Goal: Understand process/instructions: Learn how to perform a task or action

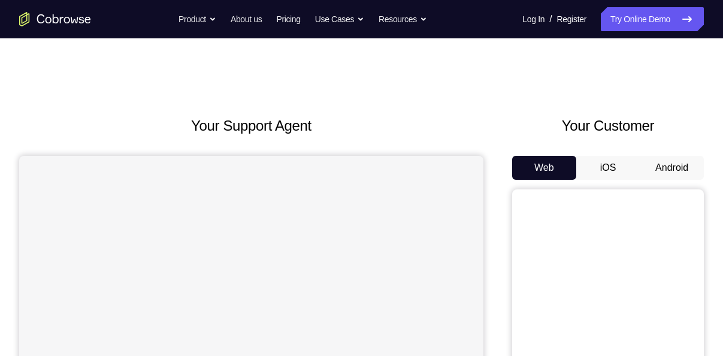
click at [691, 164] on button "Android" at bounding box center [672, 168] width 64 height 24
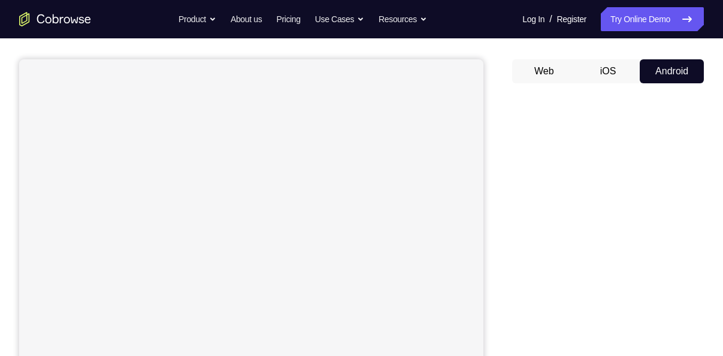
scroll to position [97, 0]
click at [670, 71] on button "Android" at bounding box center [672, 71] width 64 height 24
click at [616, 70] on button "iOS" at bounding box center [608, 71] width 64 height 24
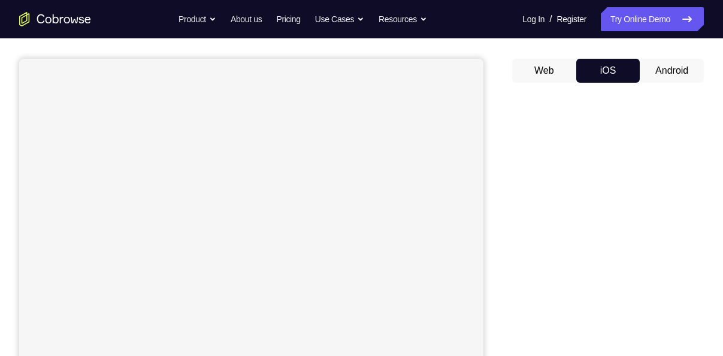
click at [664, 62] on button "Android" at bounding box center [672, 71] width 64 height 24
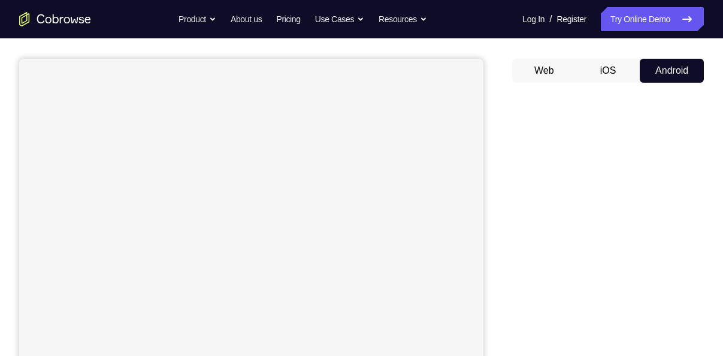
click at [605, 61] on button "iOS" at bounding box center [608, 71] width 64 height 24
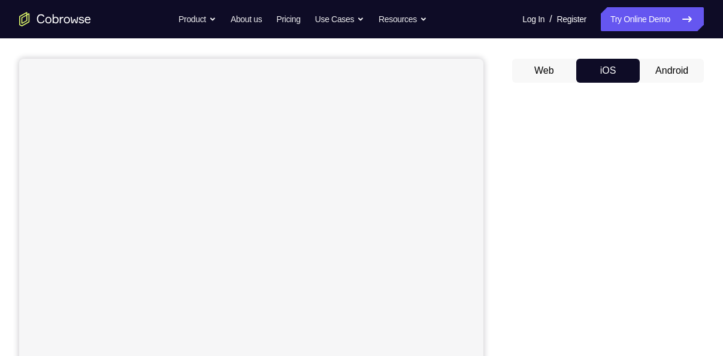
click at [644, 68] on button "Android" at bounding box center [672, 71] width 64 height 24
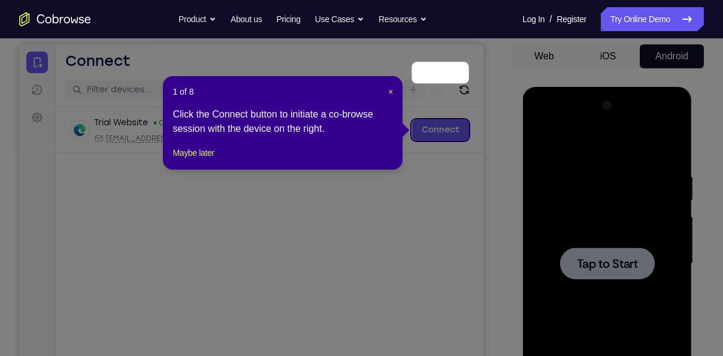
scroll to position [110, 0]
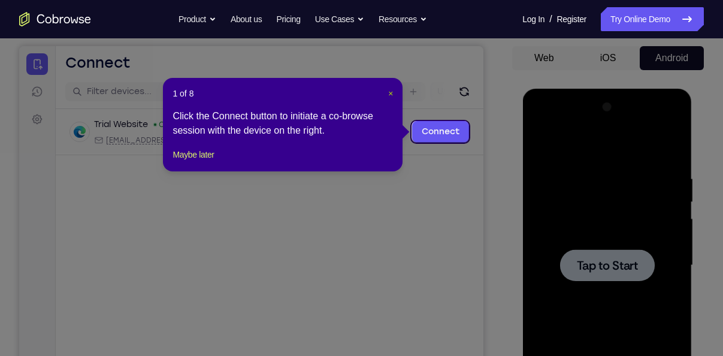
click at [388, 92] on span "×" at bounding box center [390, 94] width 5 height 10
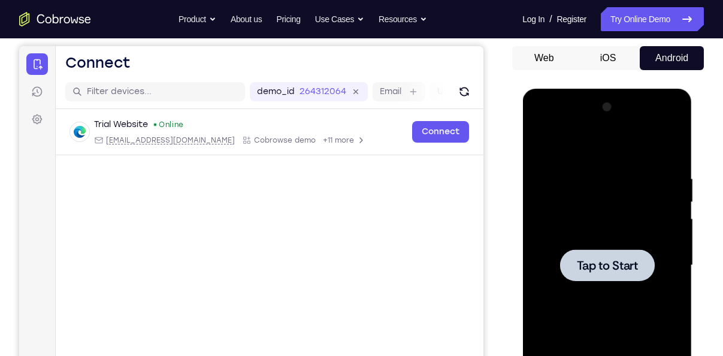
click at [615, 275] on div at bounding box center [607, 265] width 95 height 32
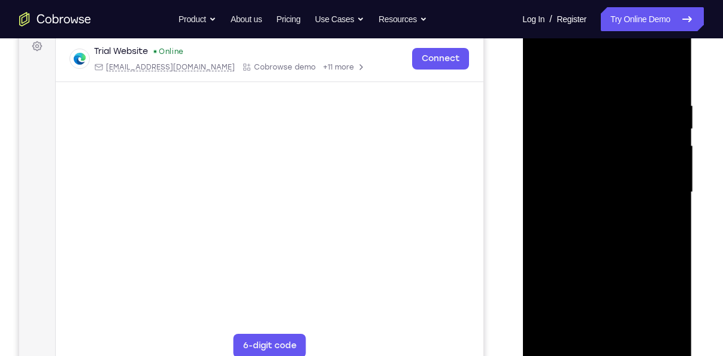
scroll to position [209, 0]
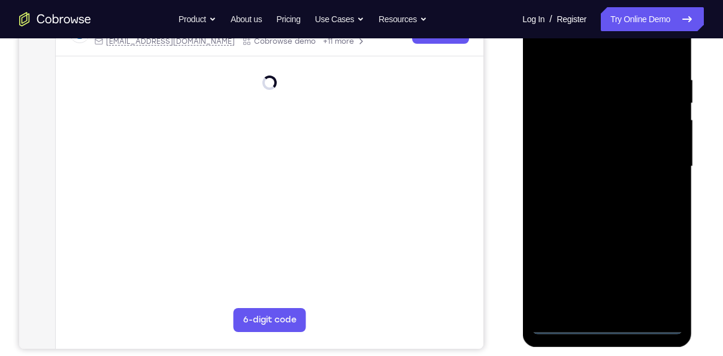
click at [608, 322] on div at bounding box center [606, 167] width 151 height 336
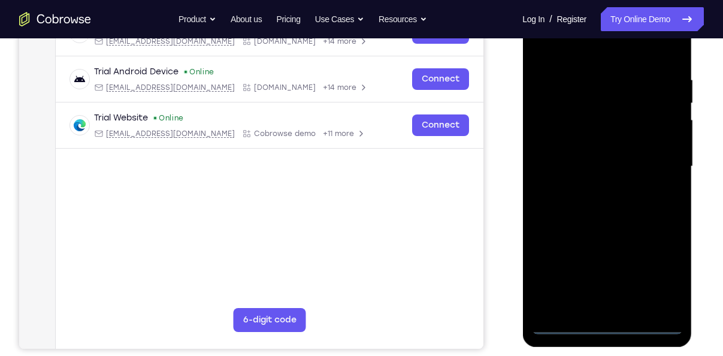
click at [667, 268] on div at bounding box center [606, 167] width 151 height 336
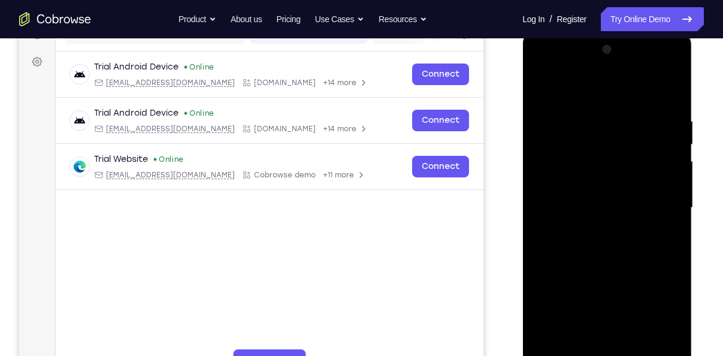
scroll to position [162, 0]
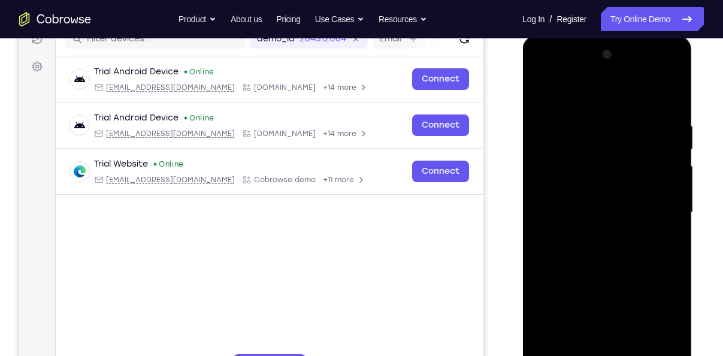
click at [579, 99] on div at bounding box center [606, 213] width 151 height 336
click at [655, 206] on div at bounding box center [606, 213] width 151 height 336
click at [596, 235] on div at bounding box center [606, 213] width 151 height 336
click at [603, 206] on div at bounding box center [606, 213] width 151 height 336
click at [585, 165] on div at bounding box center [606, 213] width 151 height 336
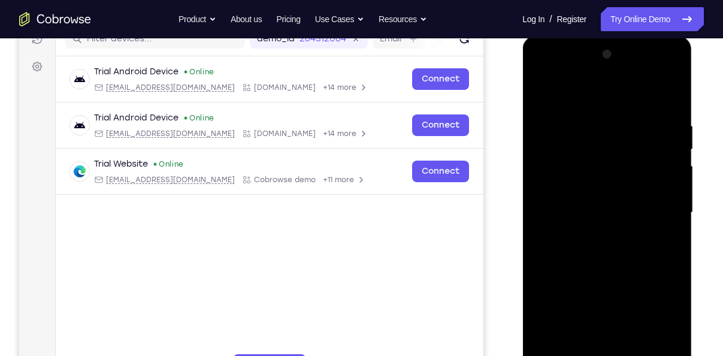
click at [579, 179] on div at bounding box center [606, 213] width 151 height 336
click at [571, 186] on div at bounding box center [606, 213] width 151 height 336
click at [559, 183] on div at bounding box center [606, 213] width 151 height 336
click at [569, 186] on div at bounding box center [606, 213] width 151 height 336
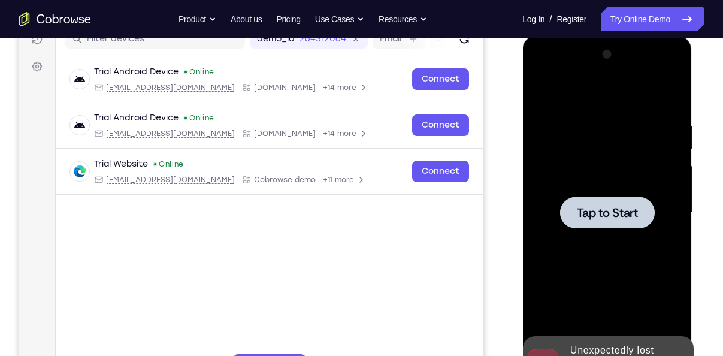
click at [602, 219] on span "Tap to Start" at bounding box center [606, 213] width 61 height 12
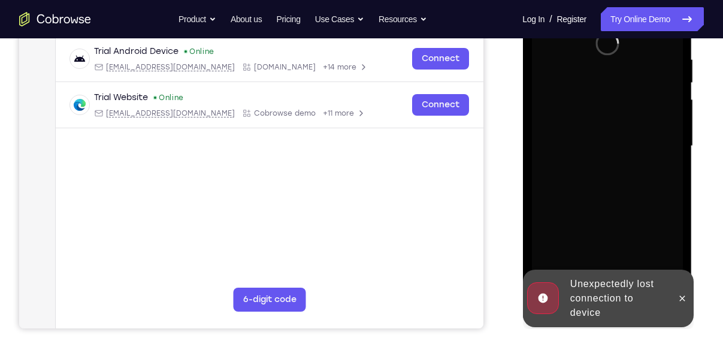
scroll to position [235, 0]
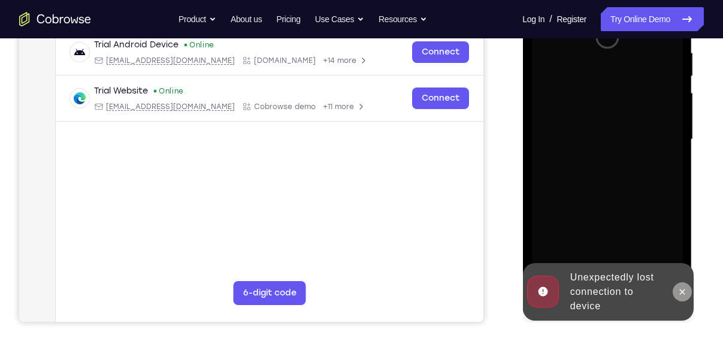
click at [686, 289] on icon at bounding box center [682, 292] width 10 height 10
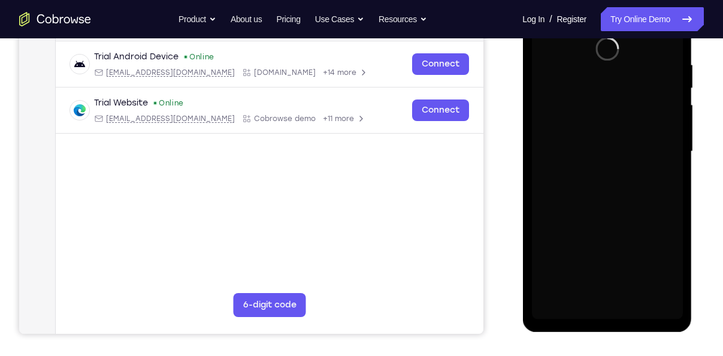
scroll to position [224, 0]
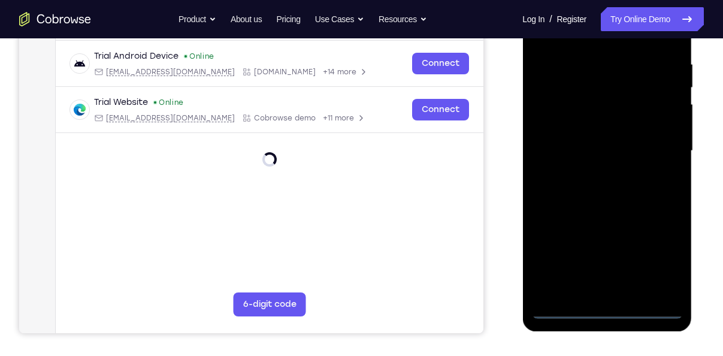
click at [663, 262] on div at bounding box center [606, 151] width 151 height 336
click at [602, 310] on div at bounding box center [606, 151] width 151 height 336
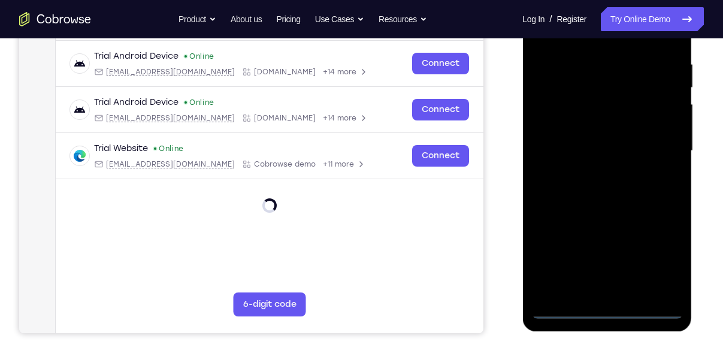
click at [611, 313] on div at bounding box center [606, 151] width 151 height 336
click at [663, 256] on div at bounding box center [606, 151] width 151 height 336
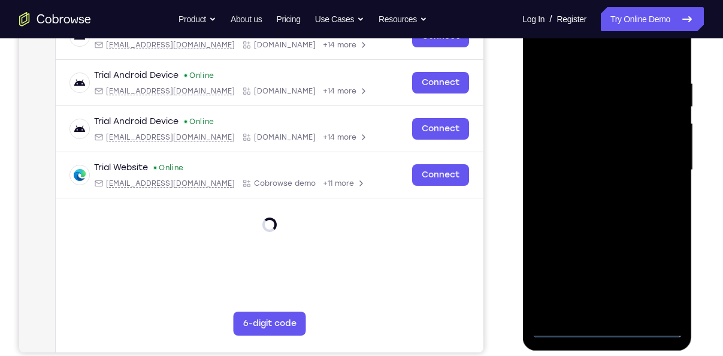
scroll to position [204, 0]
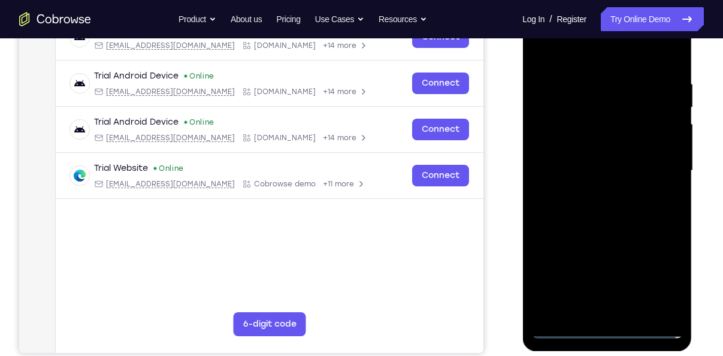
click at [588, 62] on div at bounding box center [606, 171] width 151 height 336
click at [657, 162] on div at bounding box center [606, 171] width 151 height 336
click at [633, 191] on div at bounding box center [606, 171] width 151 height 336
click at [655, 167] on div at bounding box center [606, 171] width 151 height 336
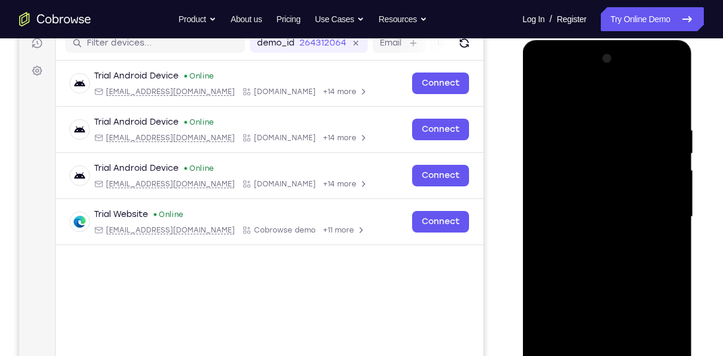
scroll to position [158, 0]
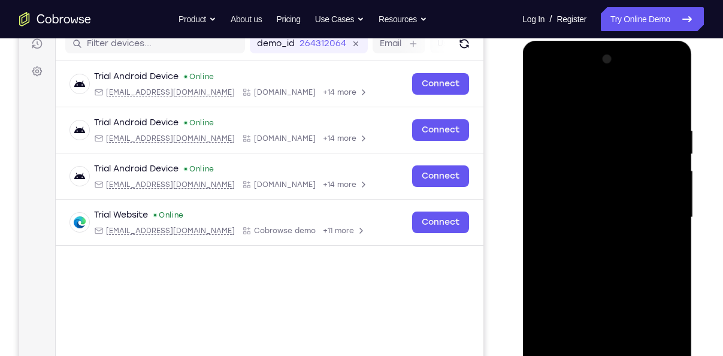
click at [658, 212] on div at bounding box center [606, 218] width 151 height 336
click at [593, 241] on div at bounding box center [606, 218] width 151 height 336
click at [595, 203] on div at bounding box center [606, 218] width 151 height 336
click at [581, 191] on div at bounding box center [606, 218] width 151 height 336
click at [609, 216] on div at bounding box center [606, 218] width 151 height 336
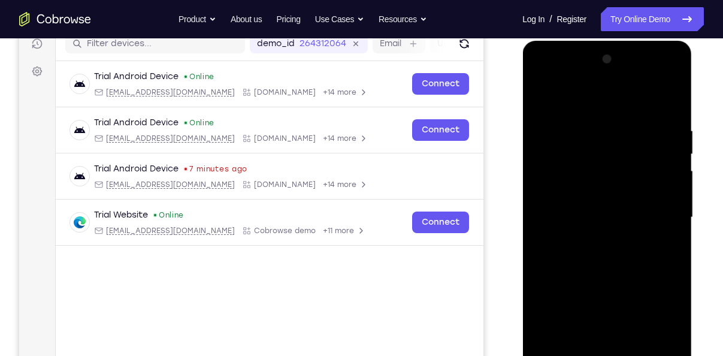
click at [636, 271] on div at bounding box center [606, 218] width 151 height 336
click at [598, 128] on div at bounding box center [606, 218] width 151 height 336
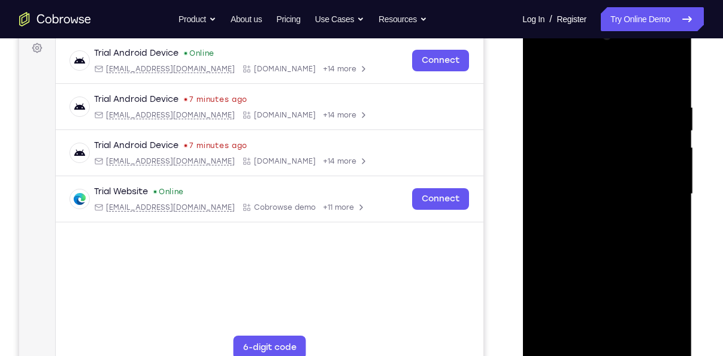
scroll to position [182, 0]
click at [632, 341] on div at bounding box center [606, 194] width 151 height 336
drag, startPoint x: 112, startPoint y: 321, endPoint x: 506, endPoint y: 312, distance: 394.3
click at [506, 312] on div "Your Support Agent Your Customer Web iOS Android" at bounding box center [361, 154] width 685 height 443
click at [632, 336] on div at bounding box center [606, 194] width 151 height 336
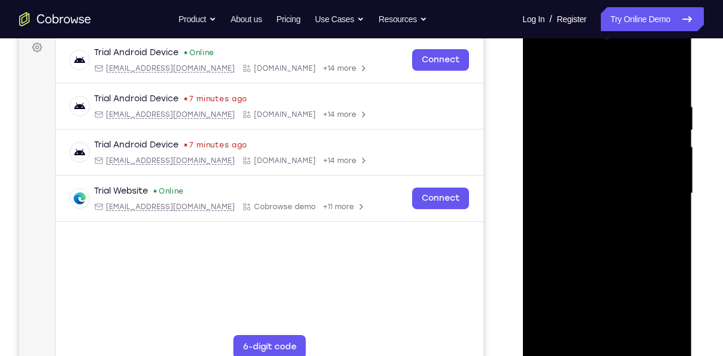
click at [615, 255] on div at bounding box center [606, 194] width 151 height 336
click at [564, 347] on div at bounding box center [606, 194] width 151 height 336
click at [543, 71] on div at bounding box center [606, 194] width 151 height 336
click at [597, 88] on div at bounding box center [606, 194] width 151 height 336
click at [617, 234] on div at bounding box center [606, 194] width 151 height 336
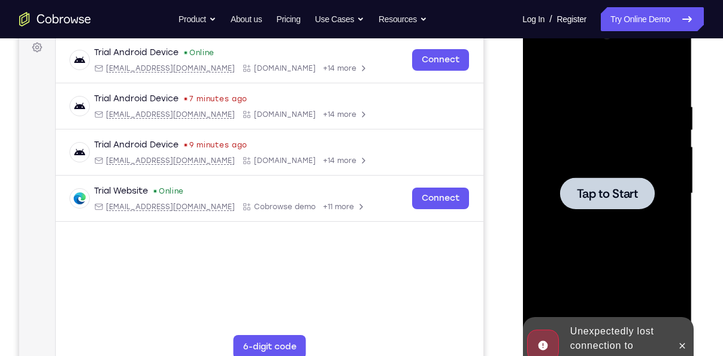
click at [610, 192] on span "Tap to Start" at bounding box center [606, 194] width 61 height 12
